Goal: Task Accomplishment & Management: Manage account settings

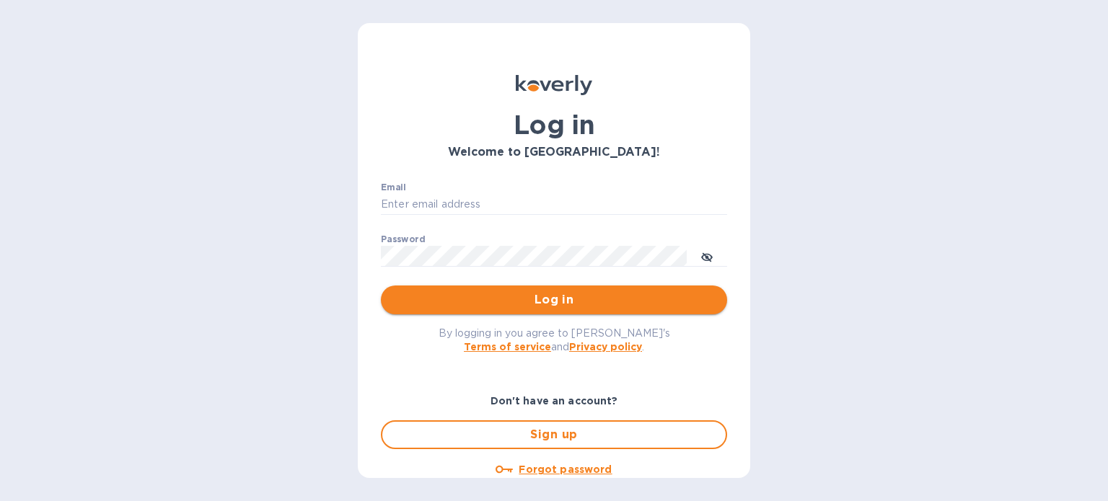
type input "[PERSON_NAME][EMAIL_ADDRESS][DOMAIN_NAME]"
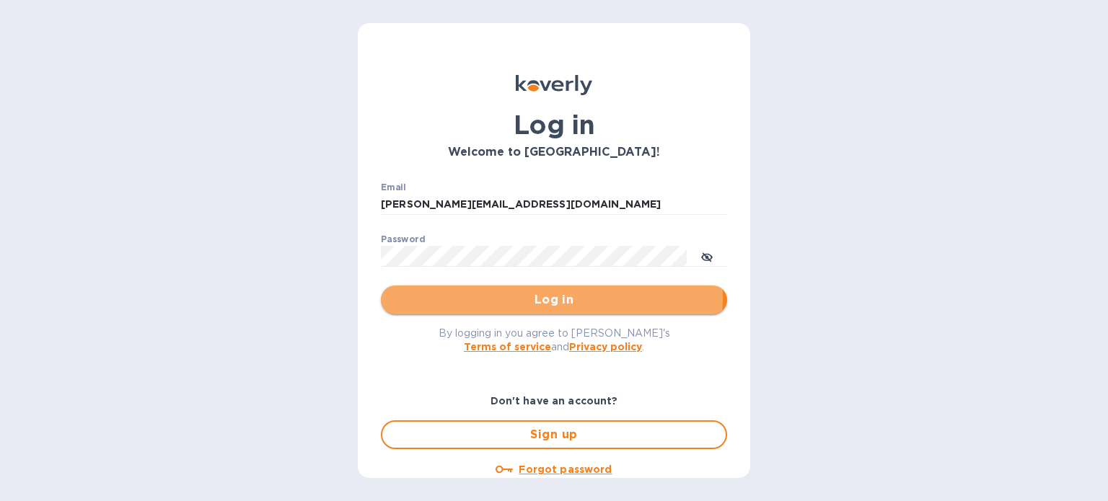
click at [542, 298] on span "Log in" at bounding box center [553, 299] width 323 height 17
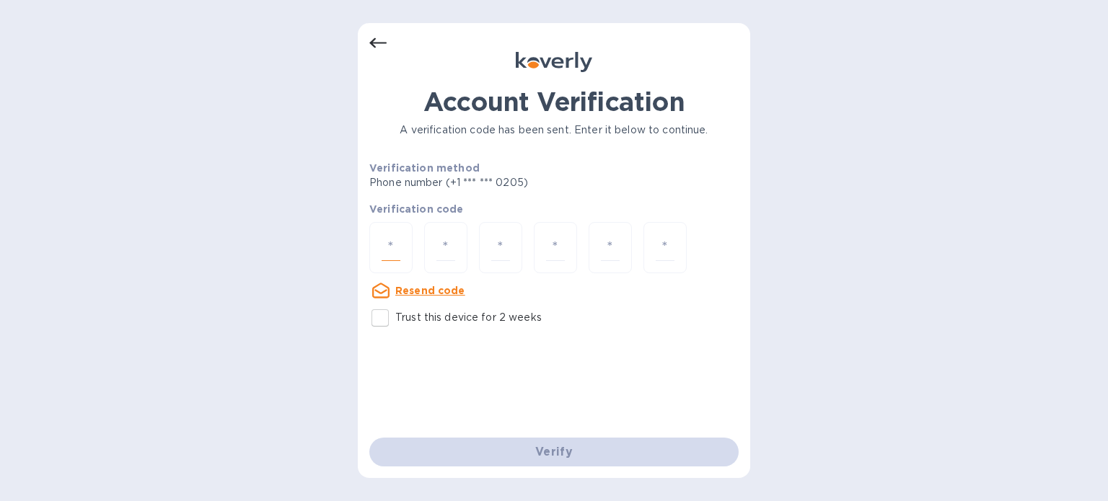
click at [384, 236] on input "number" at bounding box center [391, 247] width 19 height 27
type input "4"
type input "1"
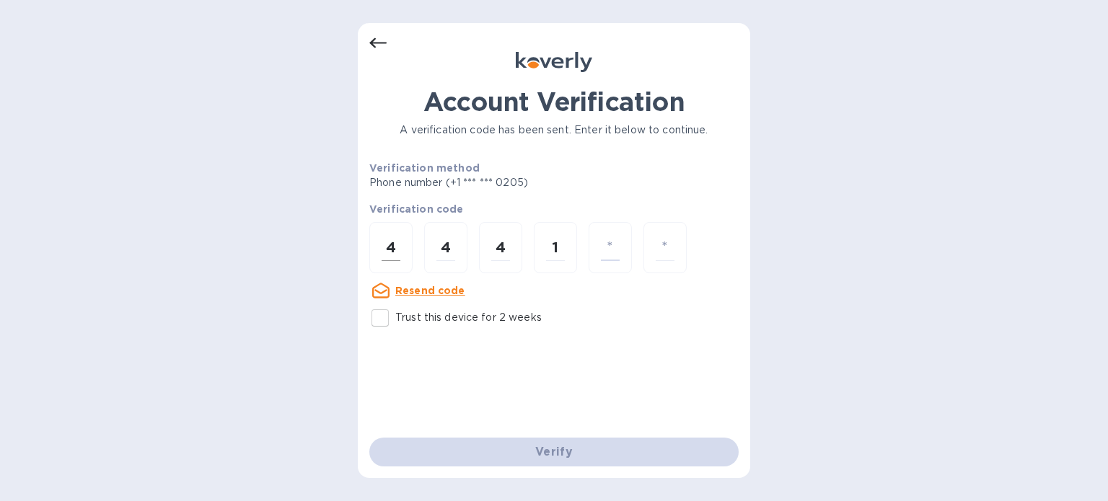
type input "7"
type input "9"
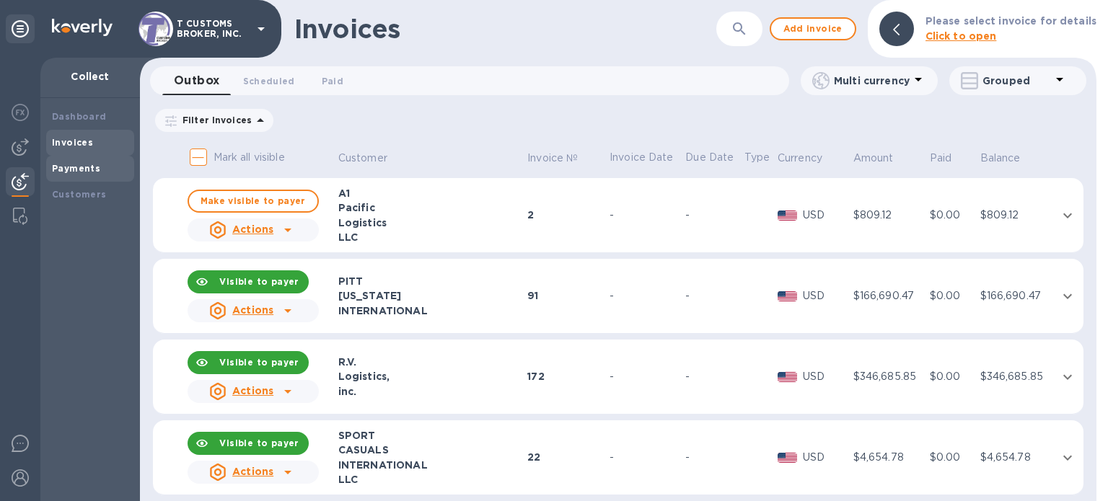
click at [81, 177] on div "Payments" at bounding box center [90, 169] width 88 height 26
